Goal: Find specific page/section: Find specific page/section

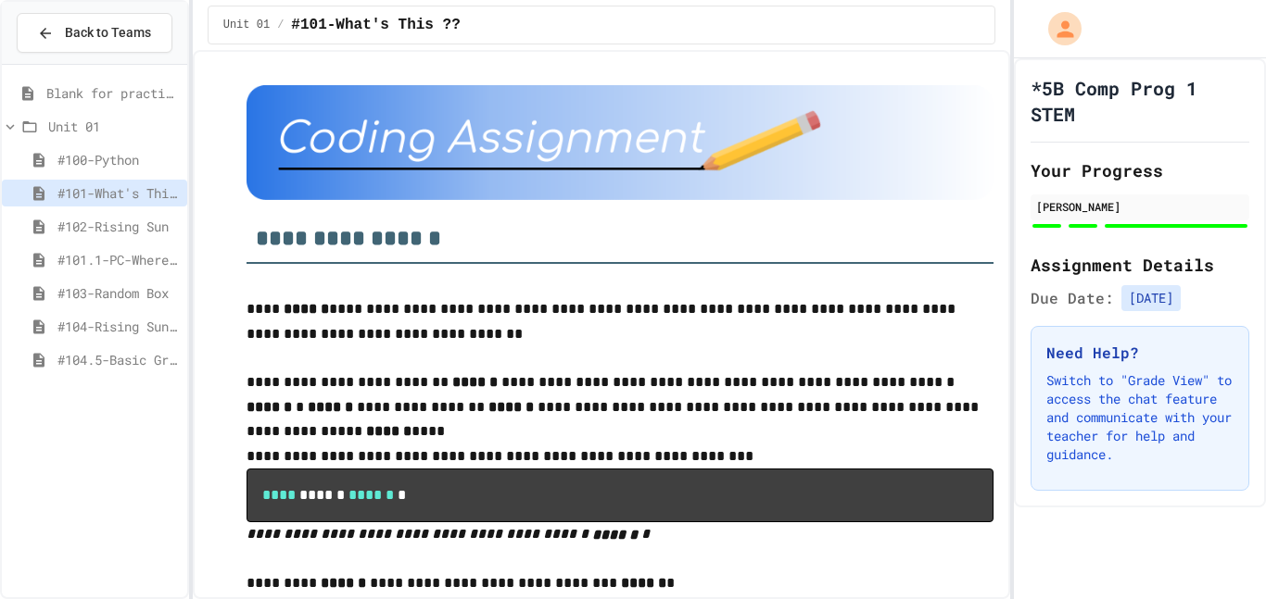
click at [111, 320] on span "#104-Rising Sun Plus" at bounding box center [118, 326] width 122 height 19
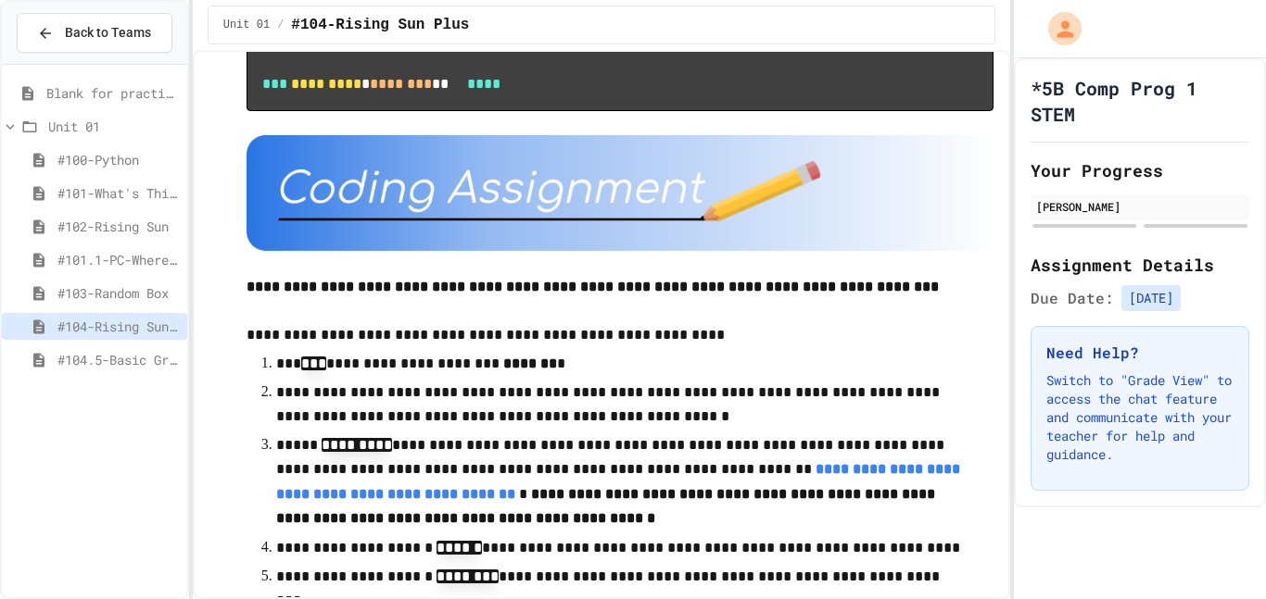
click at [405, 250] on img at bounding box center [620, 192] width 748 height 115
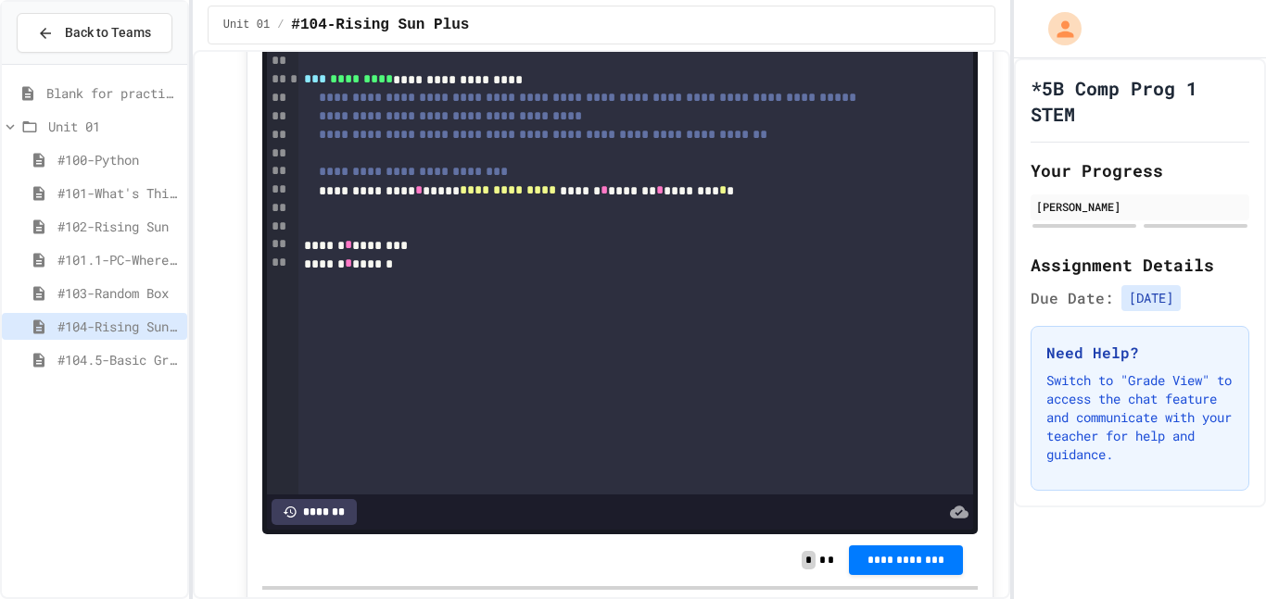
scroll to position [524, 0]
